Goal: Navigation & Orientation: Find specific page/section

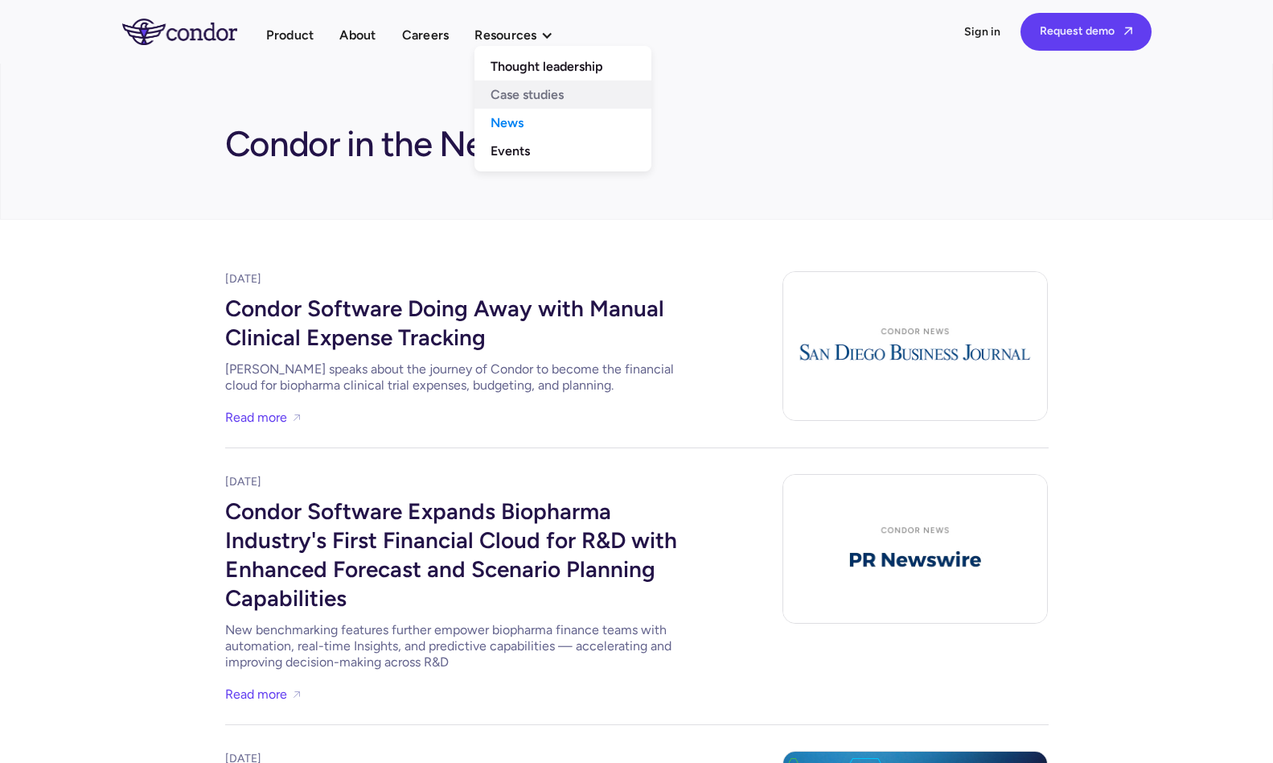
click at [510, 100] on link "Case studies" at bounding box center [563, 94] width 177 height 28
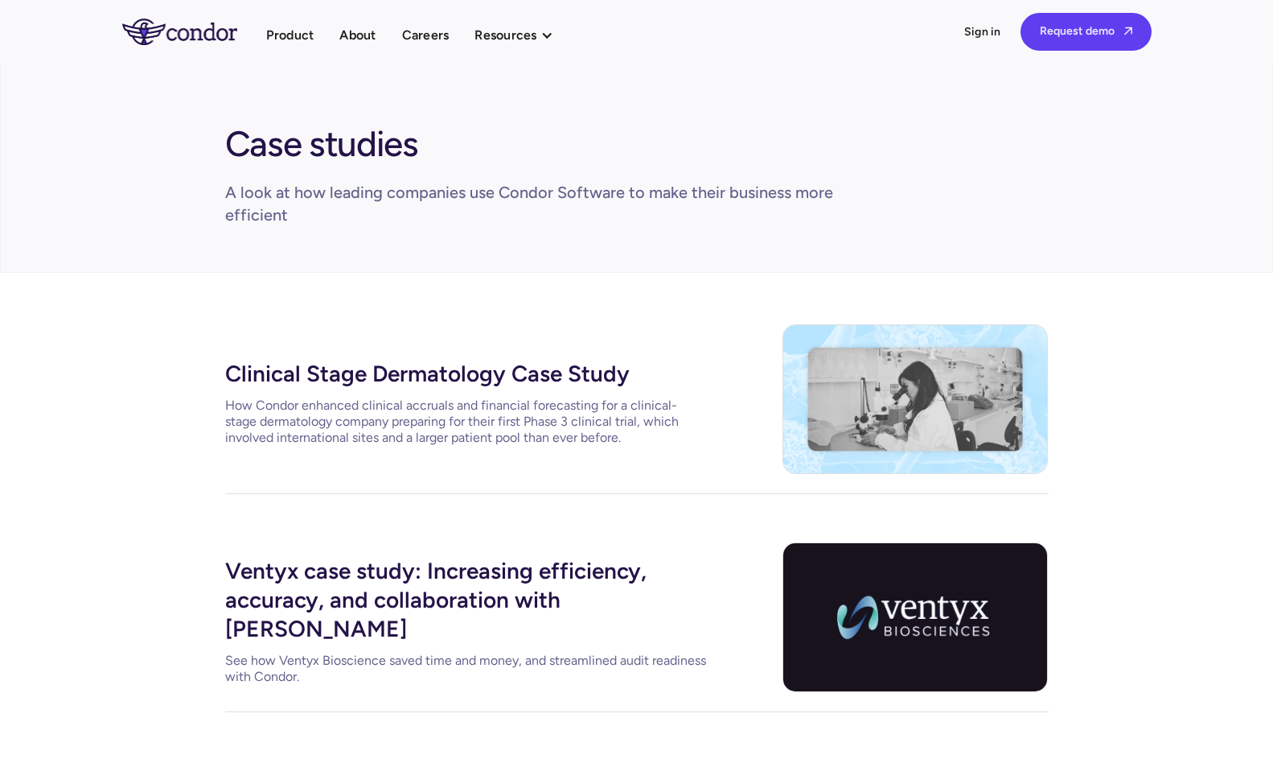
click at [509, 29] on div "Resources" at bounding box center [506, 35] width 62 height 22
click at [513, 149] on link "Events" at bounding box center [563, 151] width 177 height 28
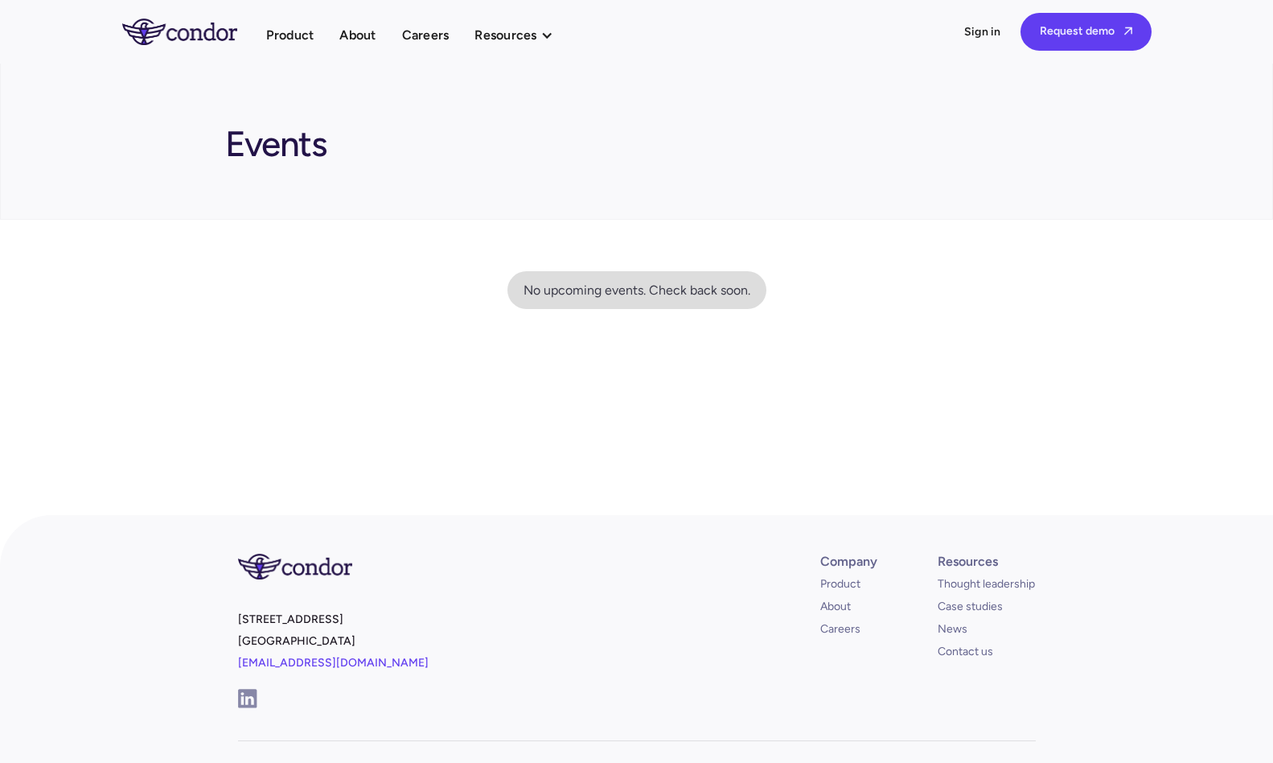
click at [530, 30] on div "Resources" at bounding box center [506, 35] width 62 height 22
click at [531, 69] on link "Thought leadership" at bounding box center [563, 66] width 177 height 28
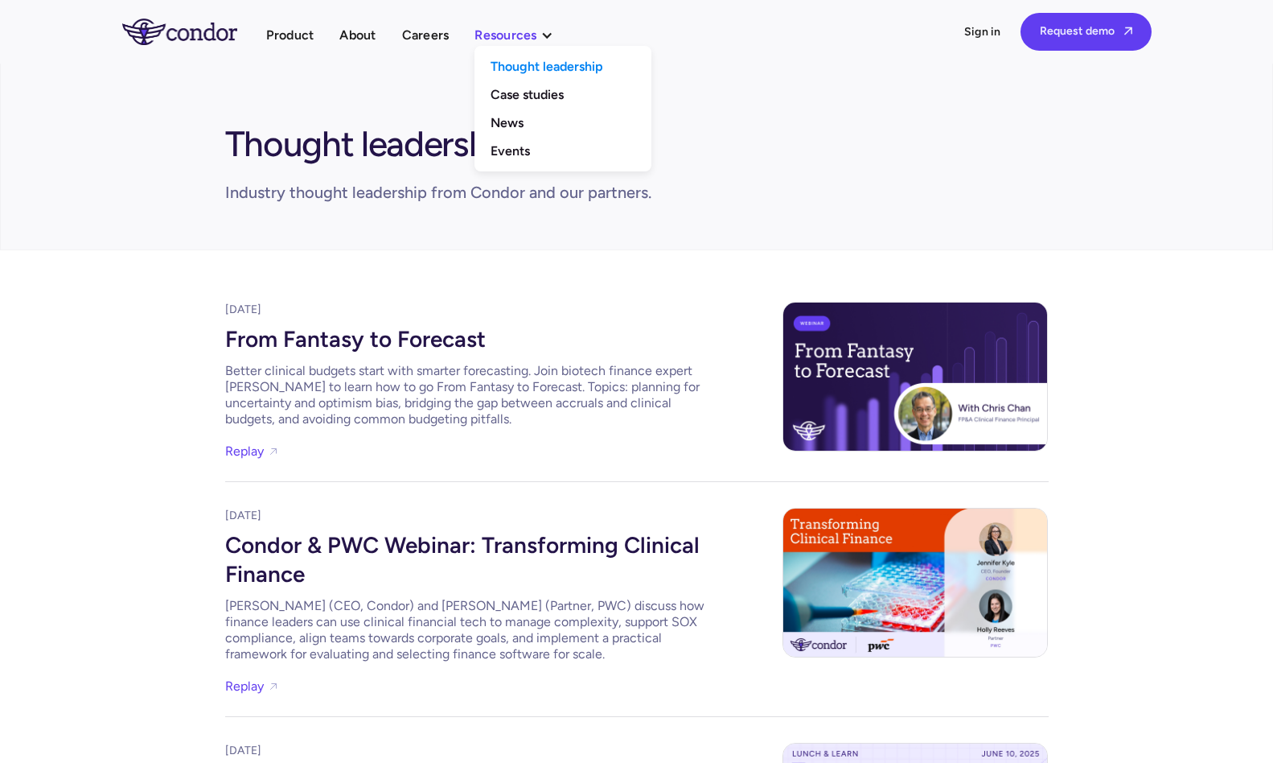
click at [523, 37] on div "Resources" at bounding box center [506, 35] width 62 height 22
click at [517, 105] on link "Case studies" at bounding box center [563, 94] width 177 height 28
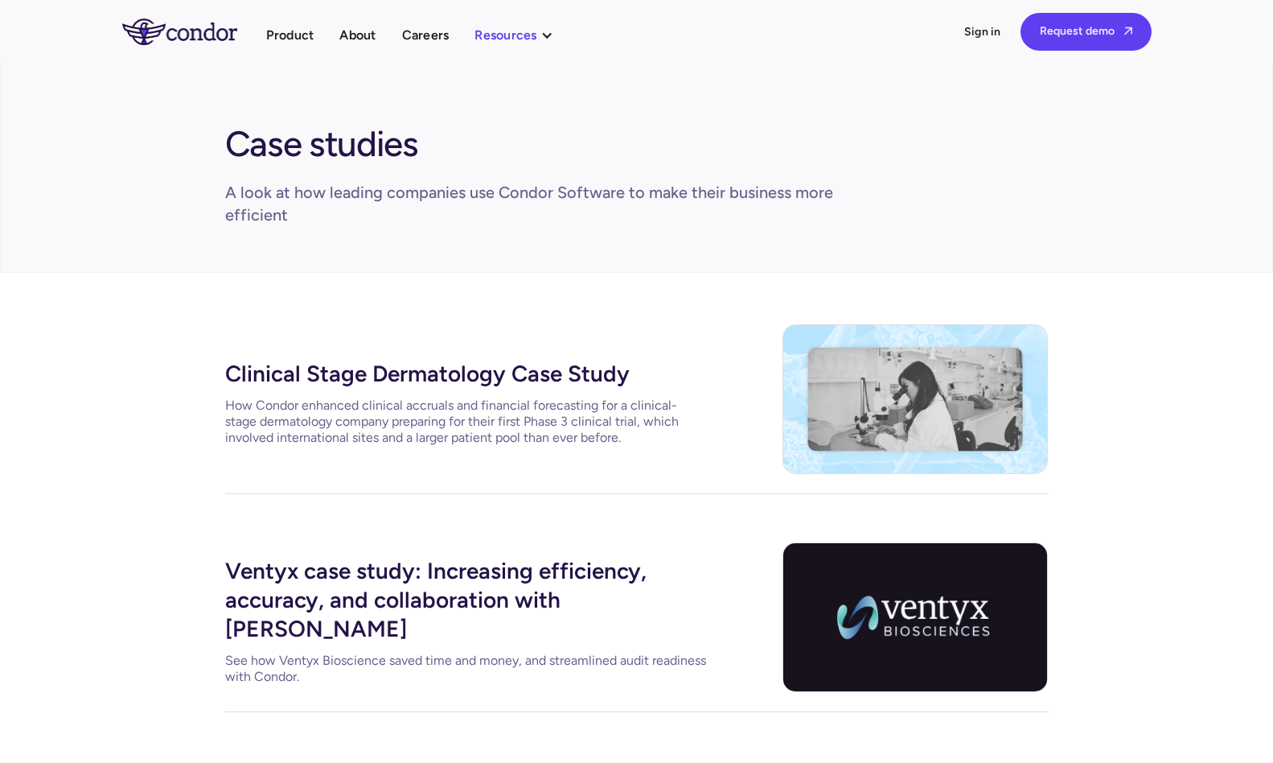
click at [523, 31] on div "Resources" at bounding box center [506, 35] width 62 height 22
click at [523, 117] on link "News" at bounding box center [563, 123] width 177 height 28
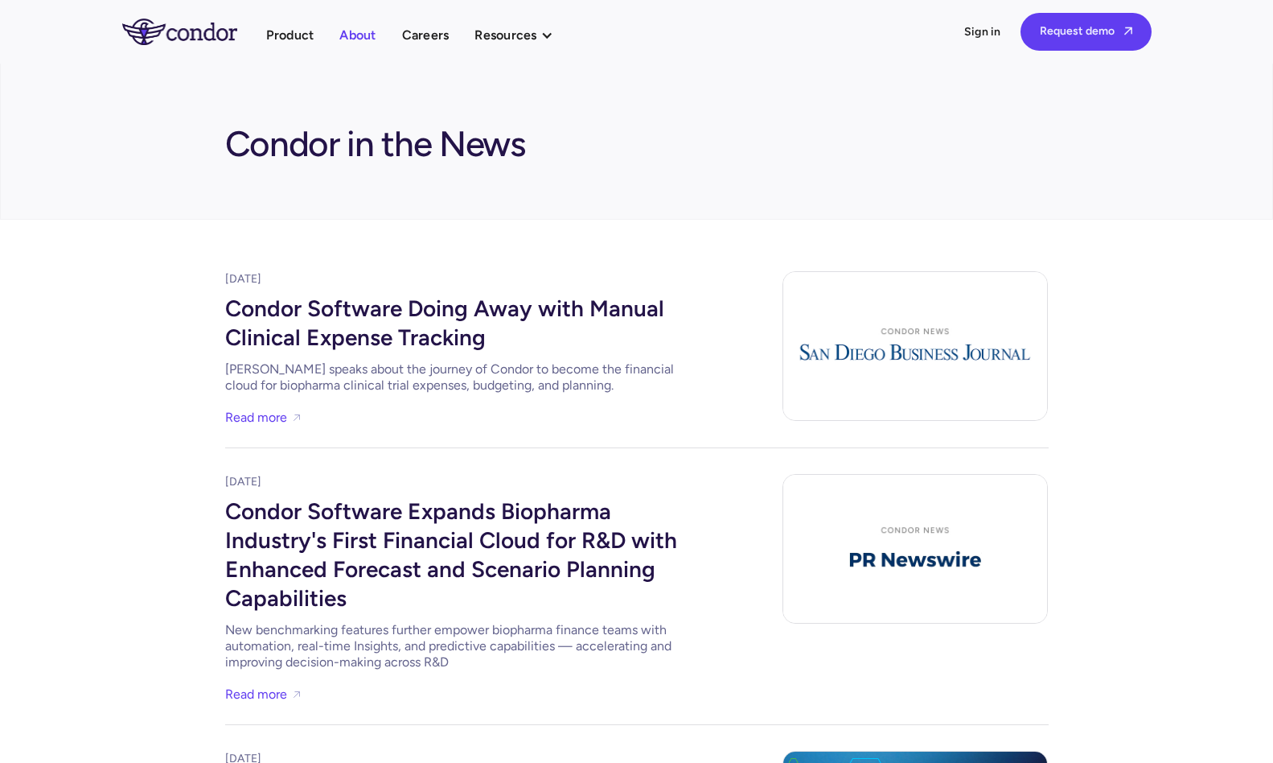
click at [369, 36] on link "About" at bounding box center [357, 35] width 36 height 22
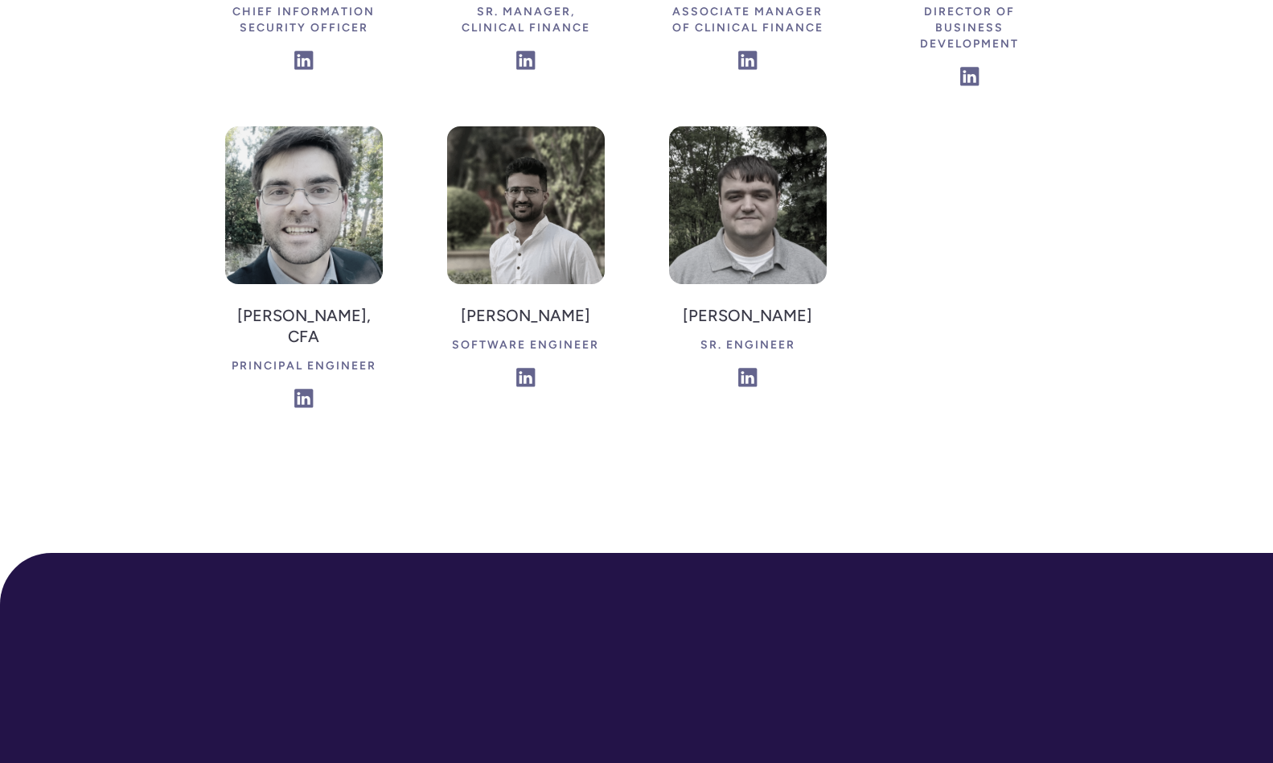
scroll to position [4183, 0]
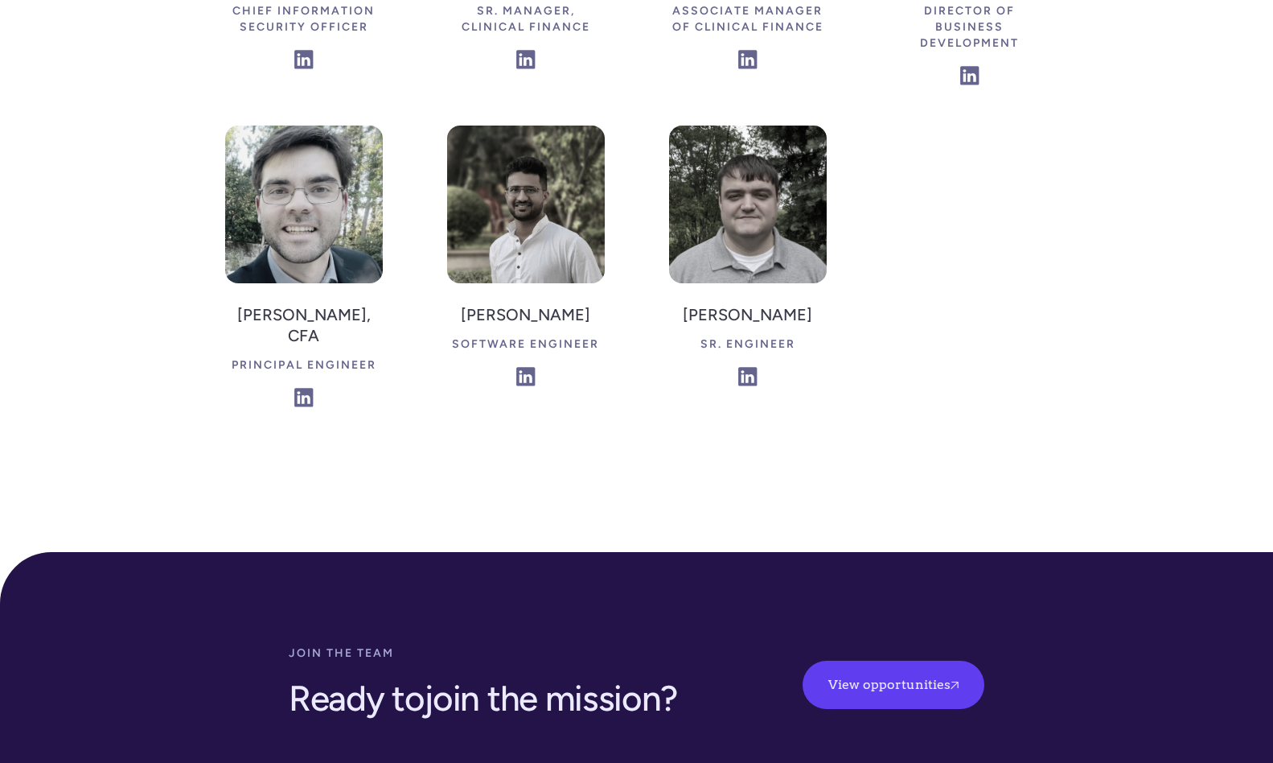
drag, startPoint x: 227, startPoint y: 234, endPoint x: 201, endPoint y: 7, distance: 228.3
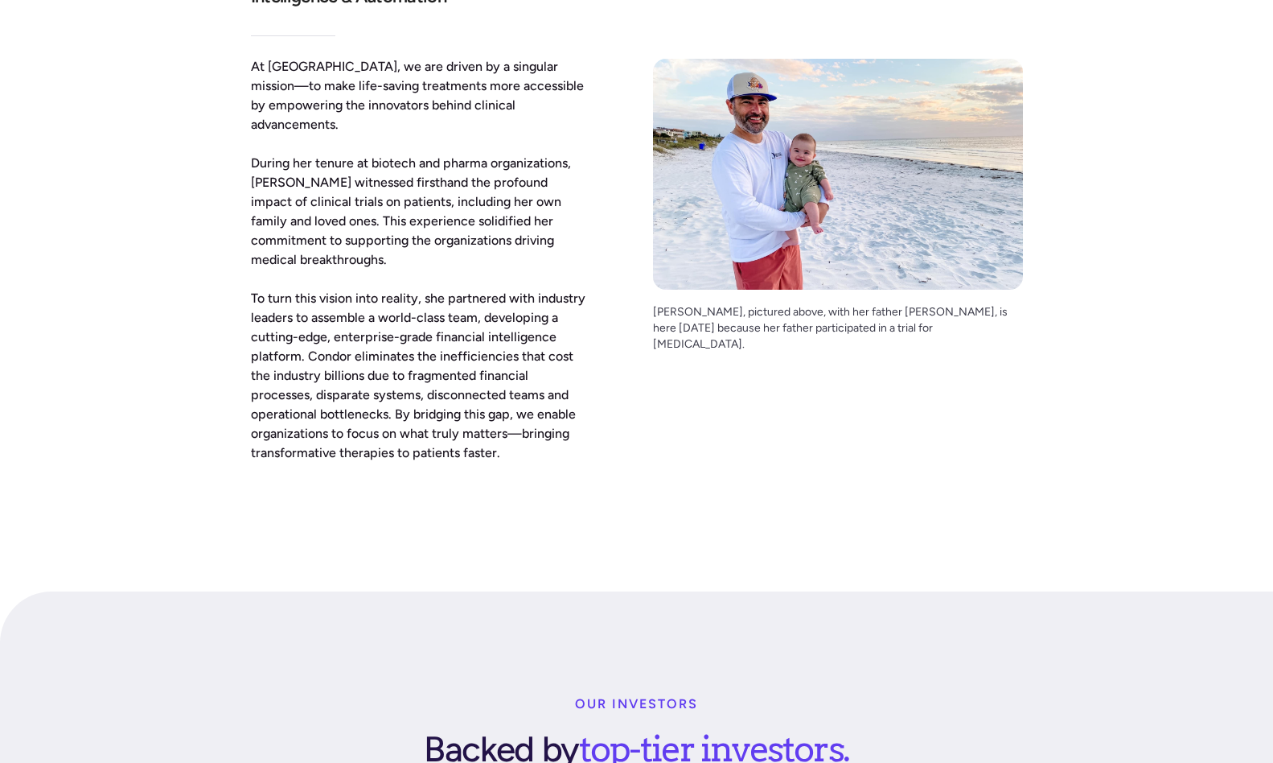
scroll to position [0, 0]
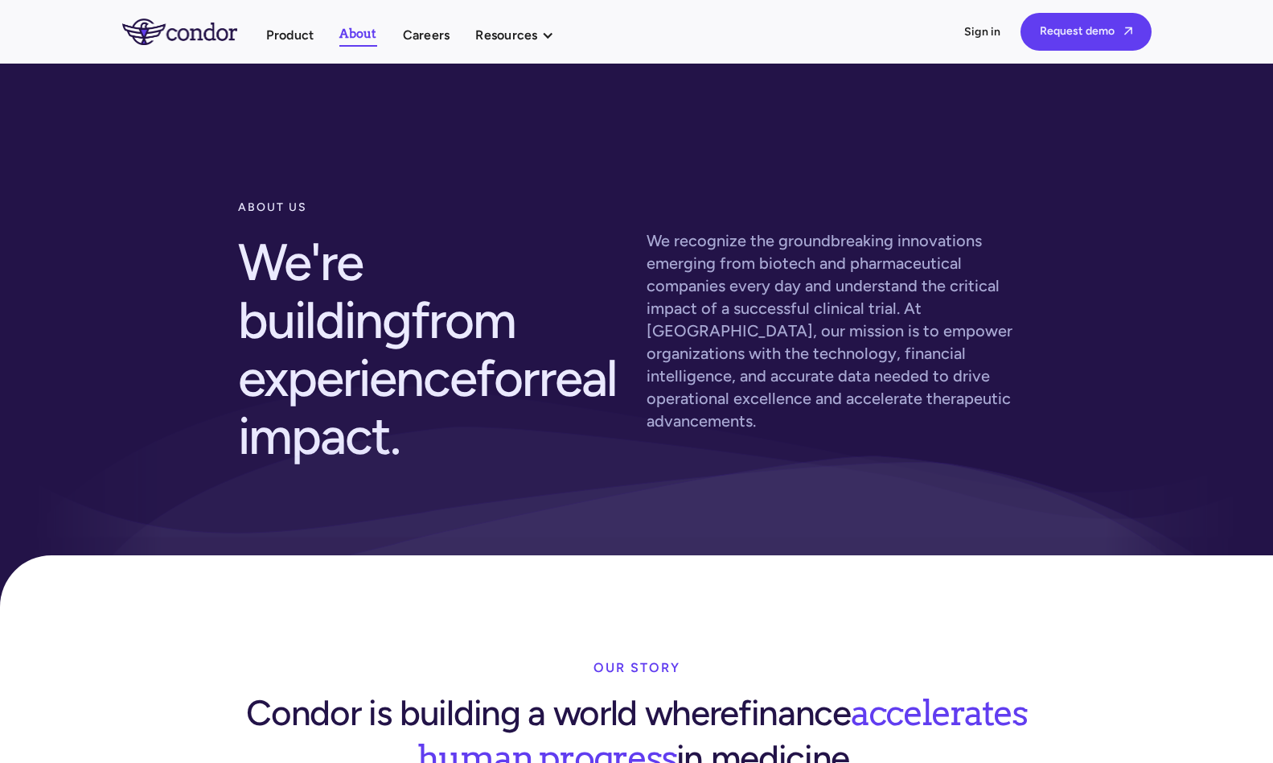
drag, startPoint x: 148, startPoint y: 570, endPoint x: 148, endPoint y: 98, distance: 471.4
click at [449, 32] on link "Careers" at bounding box center [426, 35] width 47 height 22
